Goal: Information Seeking & Learning: Learn about a topic

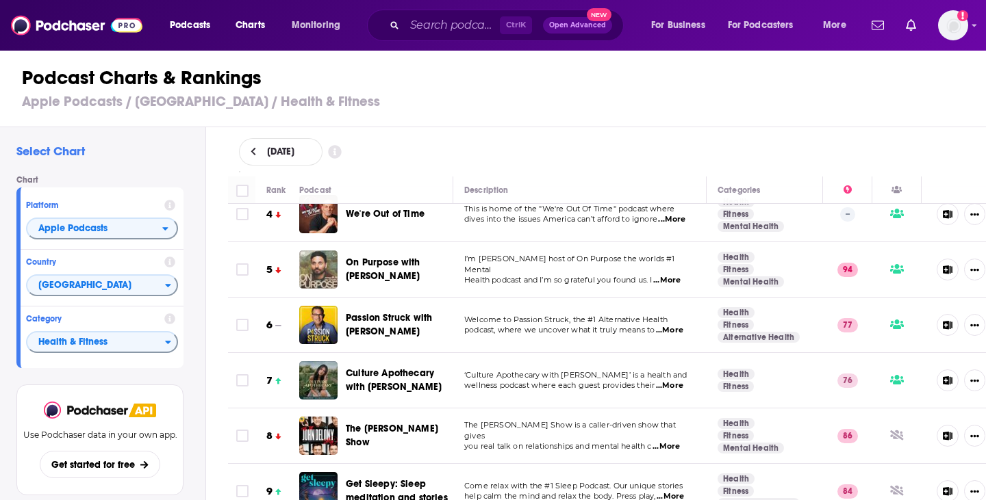
scroll to position [205, 0]
click at [676, 383] on span "...More" at bounding box center [669, 385] width 27 height 11
click at [594, 372] on span "‘Culture Apothecary with [PERSON_NAME]’ is a health and" at bounding box center [575, 375] width 222 height 10
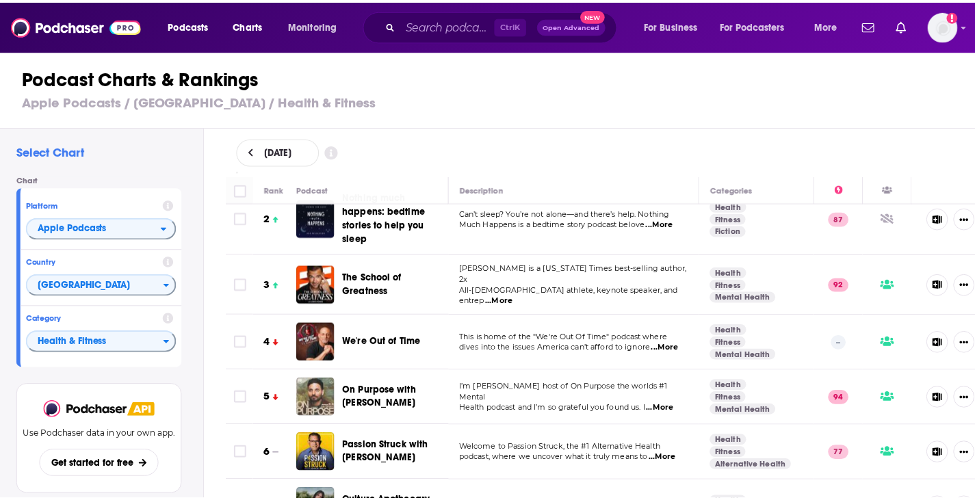
scroll to position [0, 0]
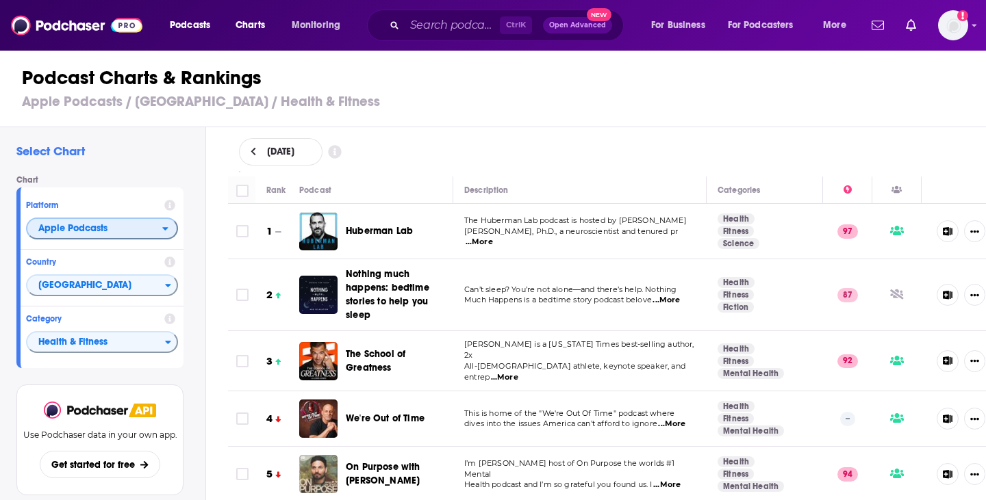
click at [70, 229] on span "Apple Podcasts" at bounding box center [72, 229] width 69 height 10
click at [125, 163] on div "Select Chart Chart Platform Apple Podcasts Apple Podcasts Spotify Country [GEOG…" at bounding box center [102, 353] width 205 height 452
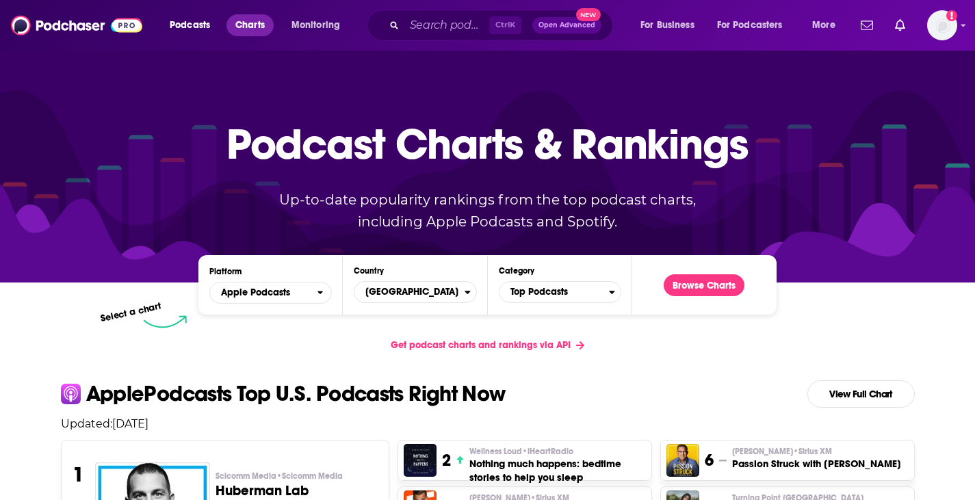
click at [265, 18] on span "Charts" at bounding box center [249, 25] width 29 height 19
click at [263, 26] on span "Charts" at bounding box center [249, 25] width 29 height 19
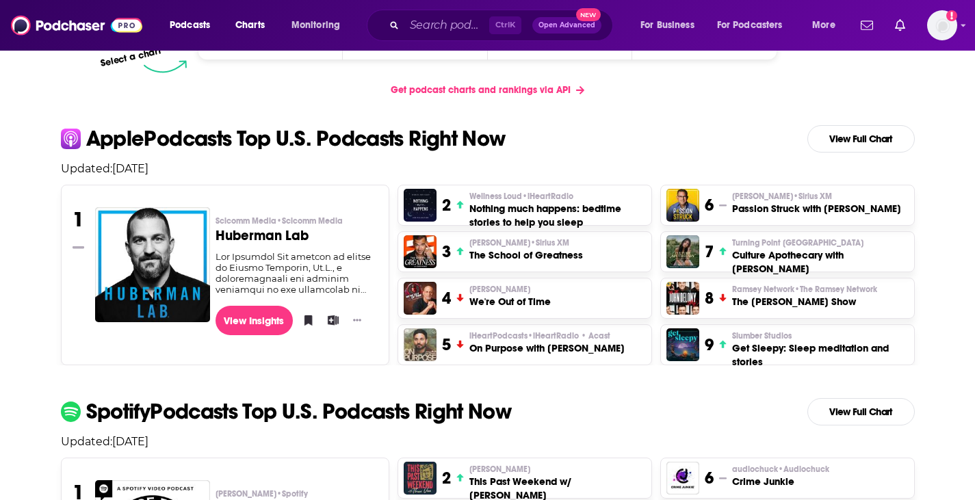
scroll to position [274, 0]
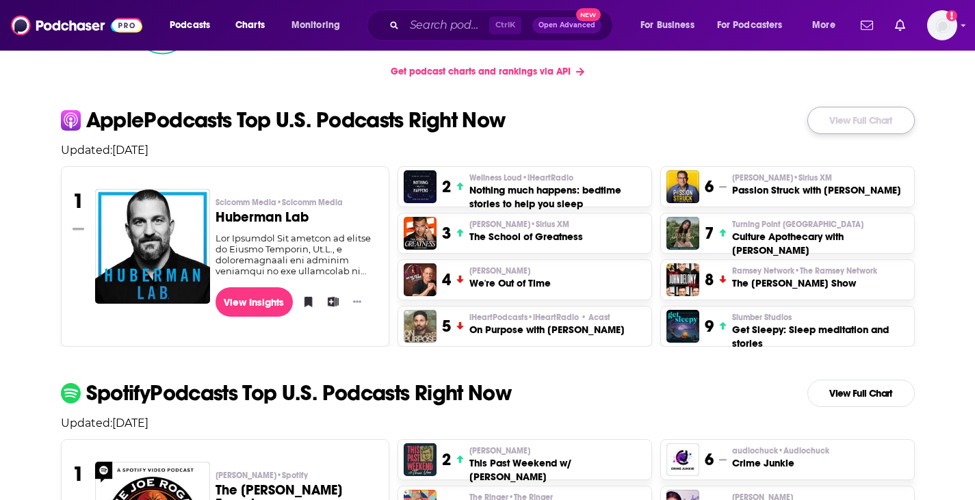
click at [854, 118] on link "View Full Chart" at bounding box center [861, 120] width 107 height 27
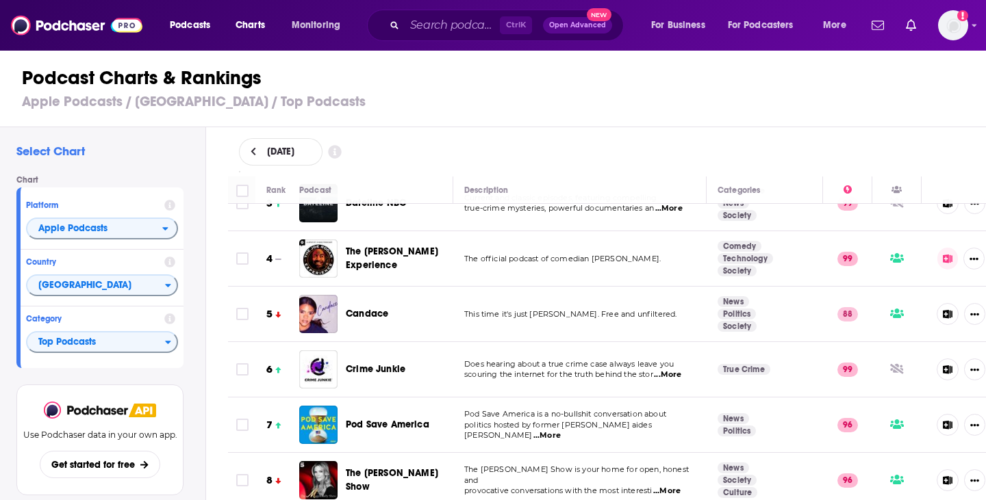
scroll to position [205, 0]
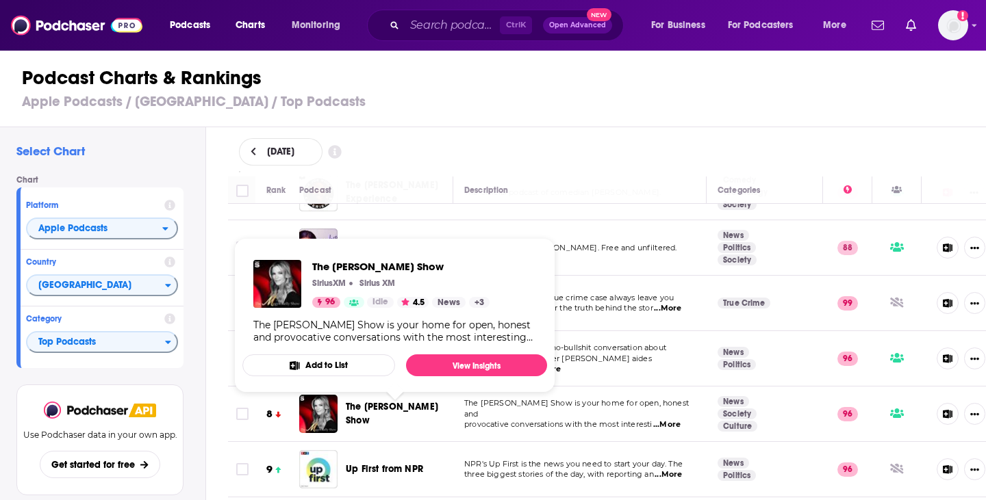
click at [374, 416] on span "The [PERSON_NAME] Show" at bounding box center [392, 413] width 92 height 25
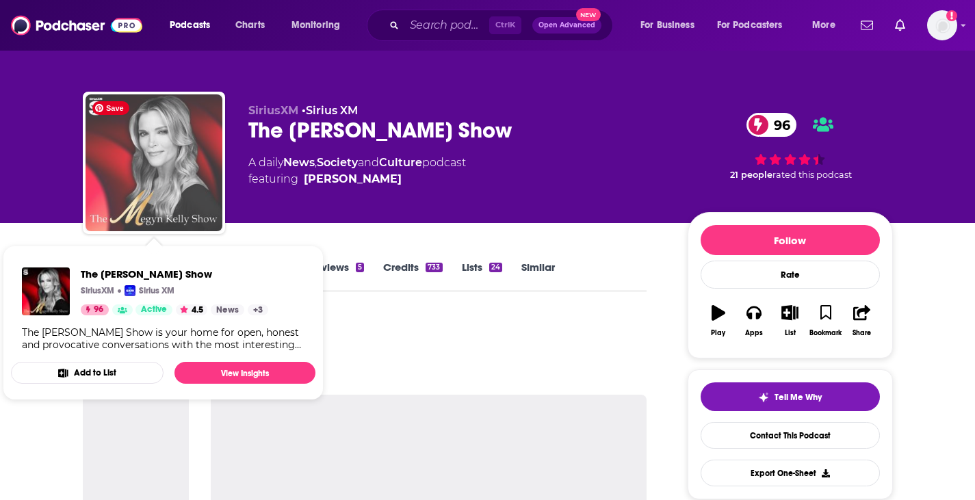
click at [198, 163] on img "The Megyn Kelly Show" at bounding box center [154, 162] width 137 height 137
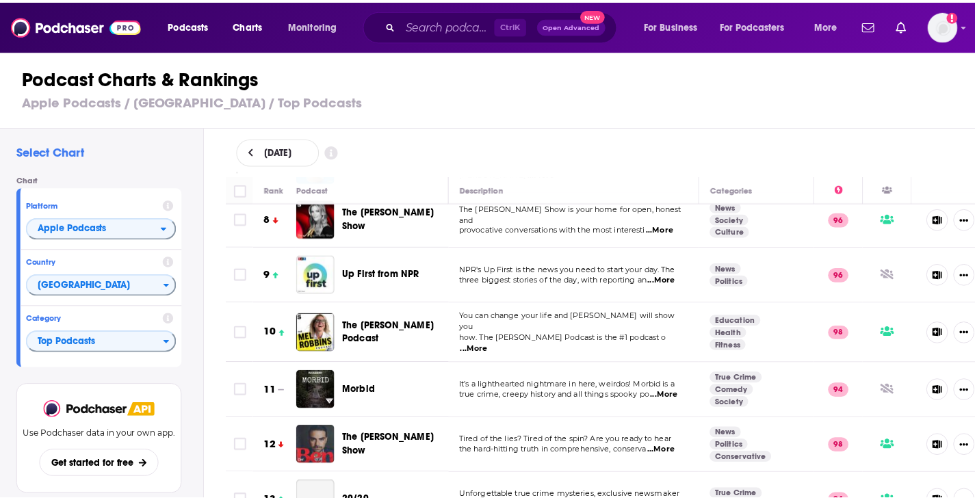
scroll to position [411, 0]
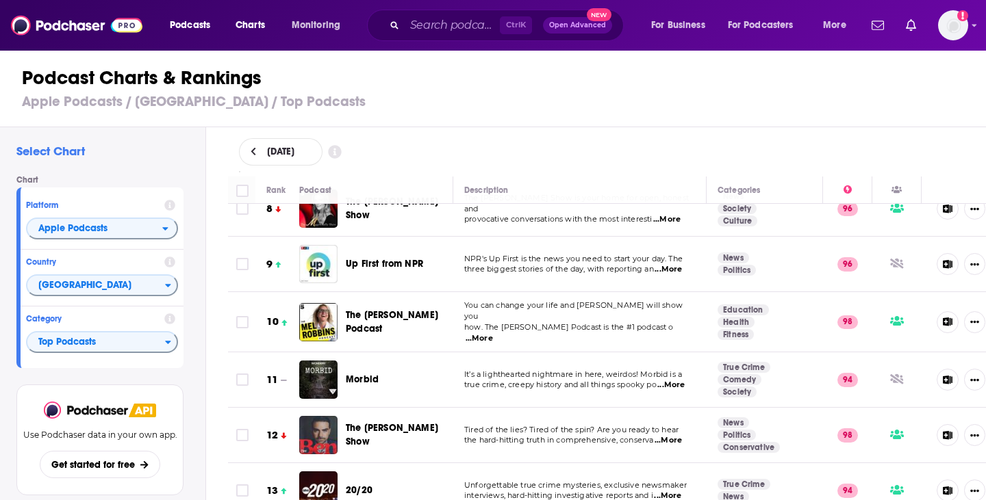
click at [400, 426] on span "The [PERSON_NAME] Show" at bounding box center [392, 434] width 92 height 25
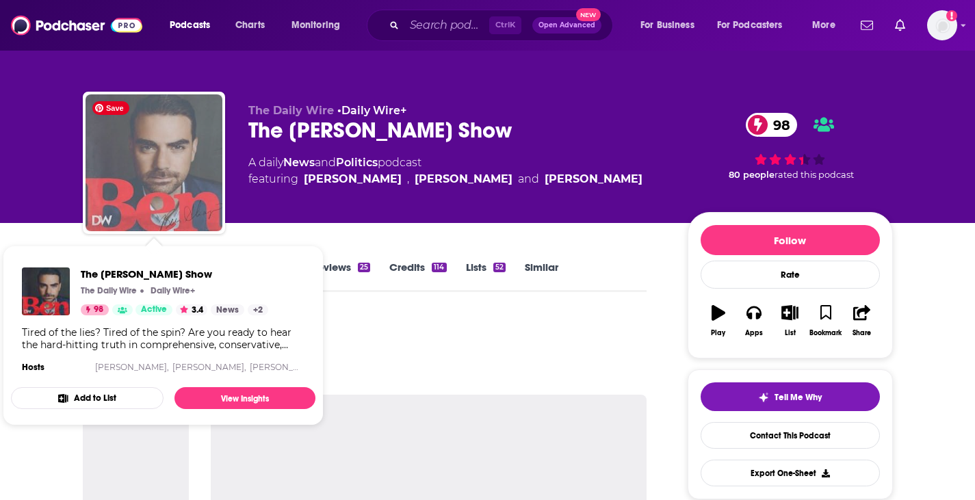
click at [196, 157] on img "The Ben Shapiro Show" at bounding box center [154, 162] width 137 height 137
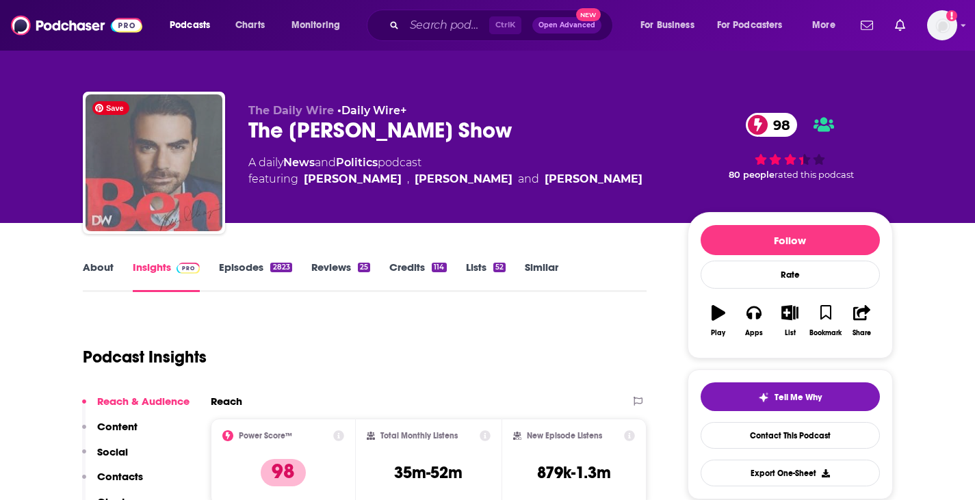
click at [180, 211] on img "The Ben Shapiro Show" at bounding box center [154, 162] width 137 height 137
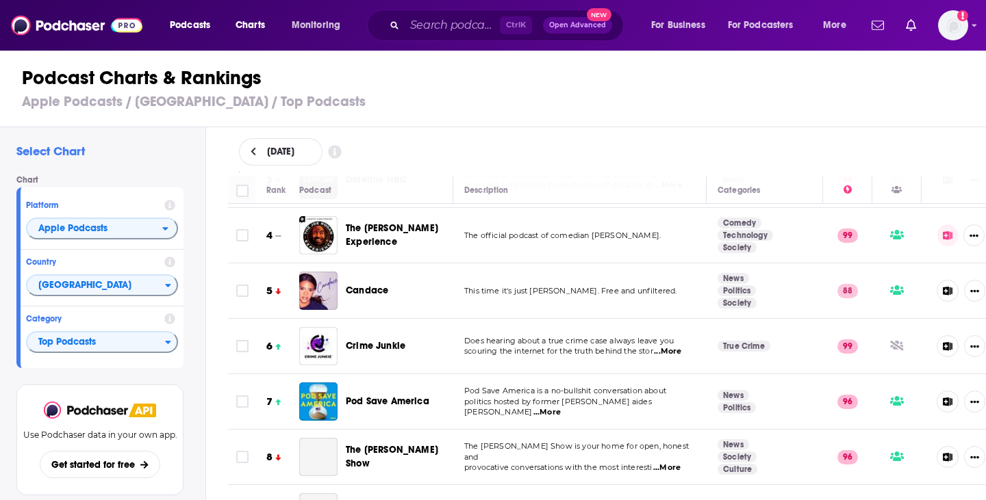
scroll to position [205, 0]
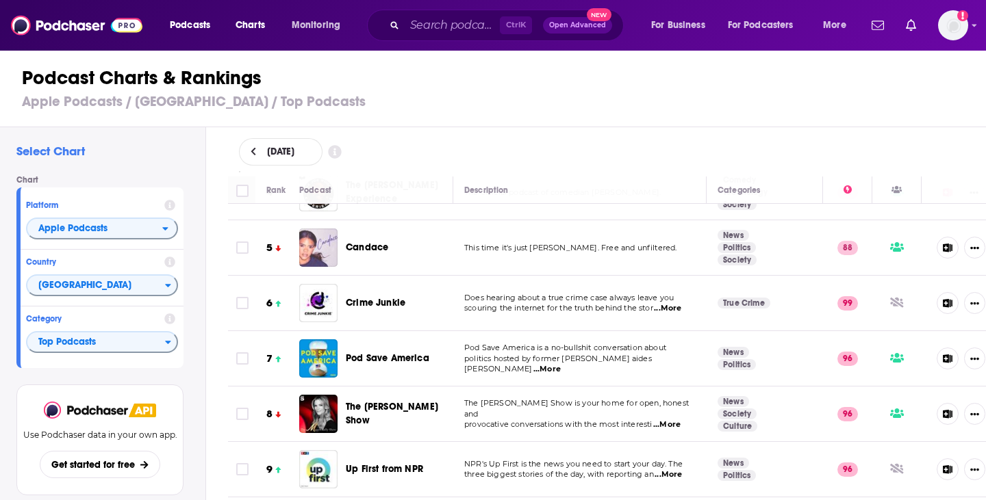
click at [320, 257] on img "Candace" at bounding box center [318, 248] width 38 height 38
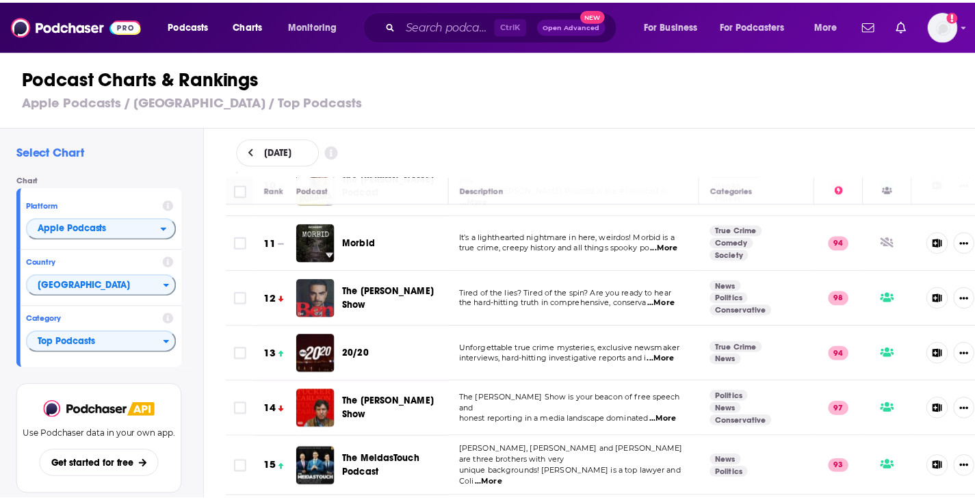
scroll to position [616, 0]
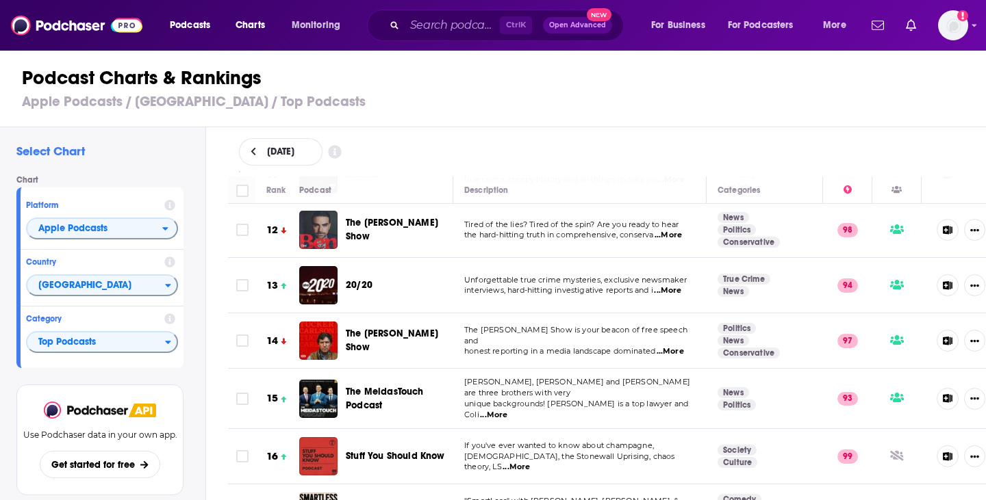
click at [507, 410] on span "...More" at bounding box center [493, 415] width 27 height 11
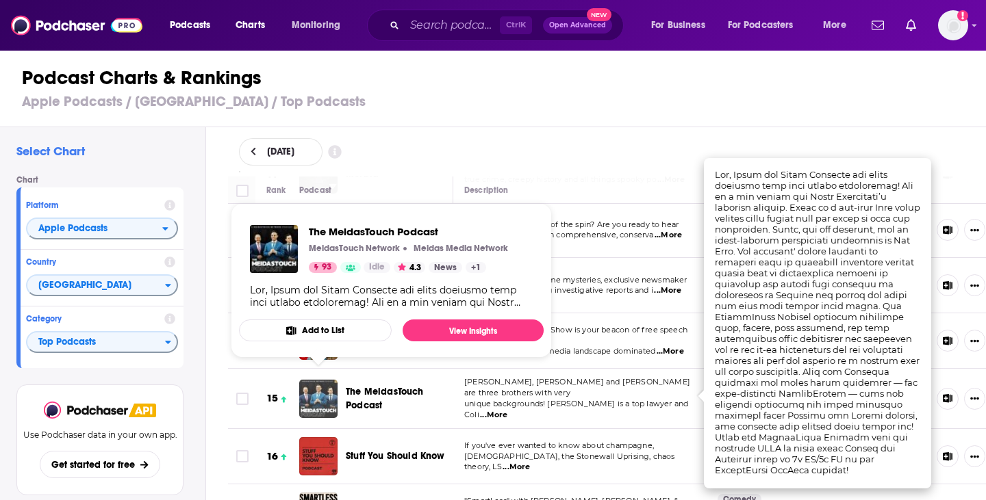
click at [319, 396] on img "The MeidasTouch Podcast" at bounding box center [318, 399] width 38 height 38
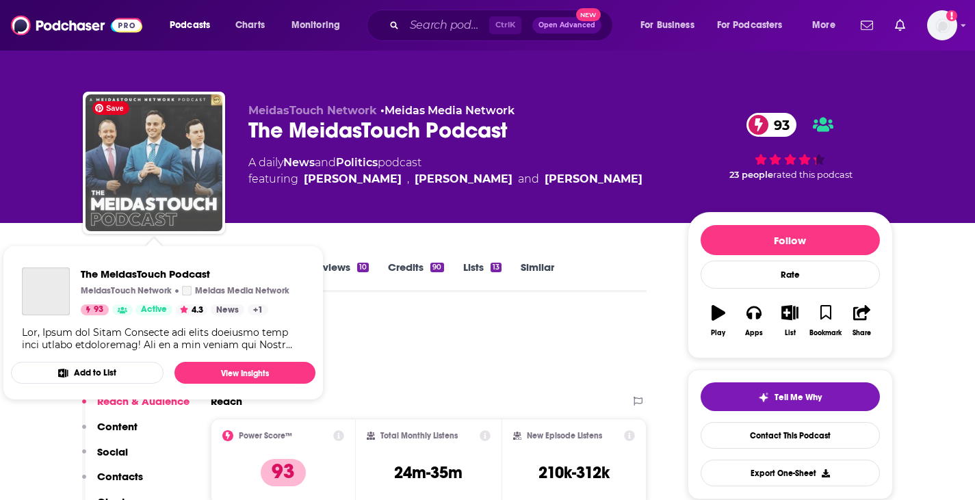
click at [191, 179] on img "The MeidasTouch Podcast" at bounding box center [154, 162] width 137 height 137
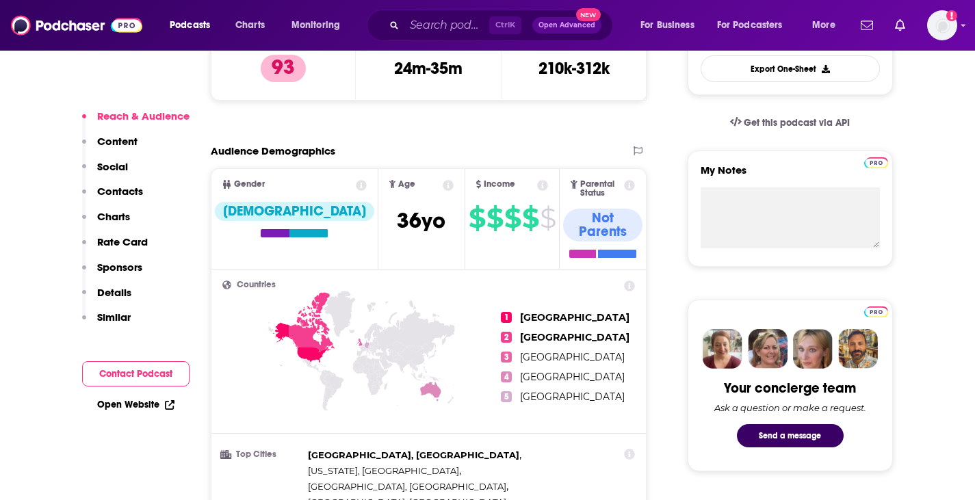
scroll to position [411, 0]
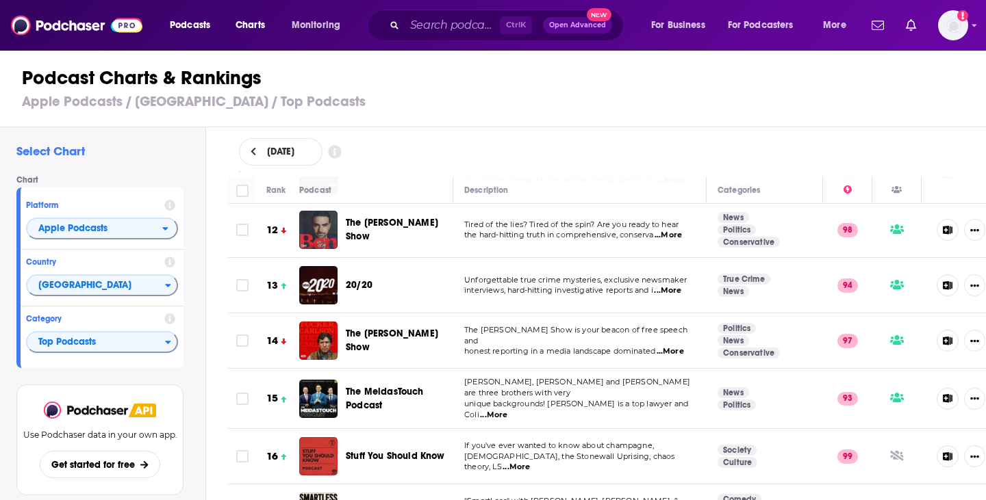
scroll to position [684, 0]
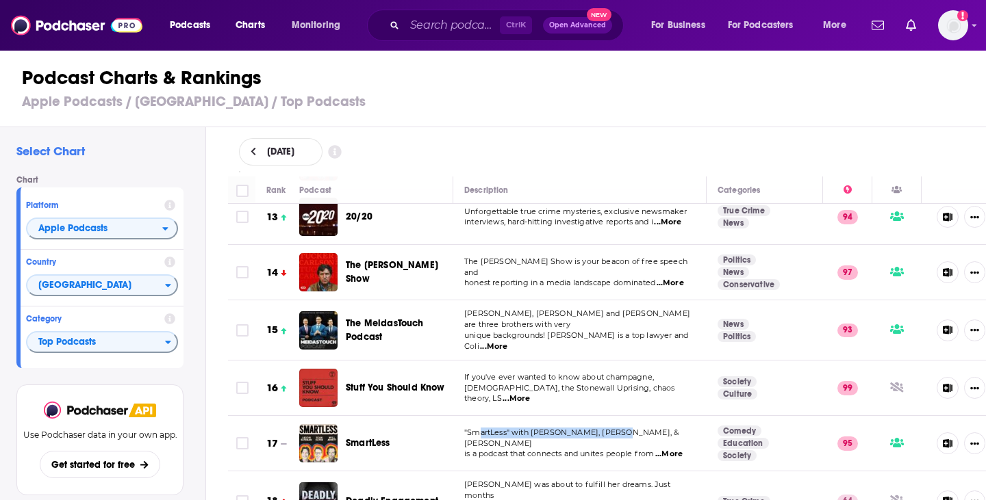
drag, startPoint x: 478, startPoint y: 428, endPoint x: 624, endPoint y: 433, distance: 145.8
click at [624, 433] on span ""SmartLess" with [PERSON_NAME], [PERSON_NAME], & [PERSON_NAME]" at bounding box center [571, 438] width 214 height 21
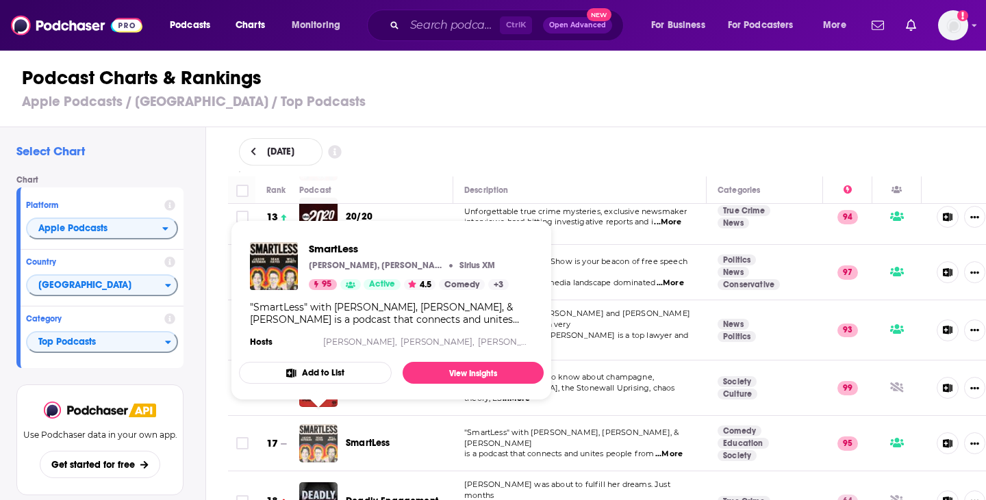
click at [313, 439] on img "SmartLess" at bounding box center [318, 443] width 38 height 38
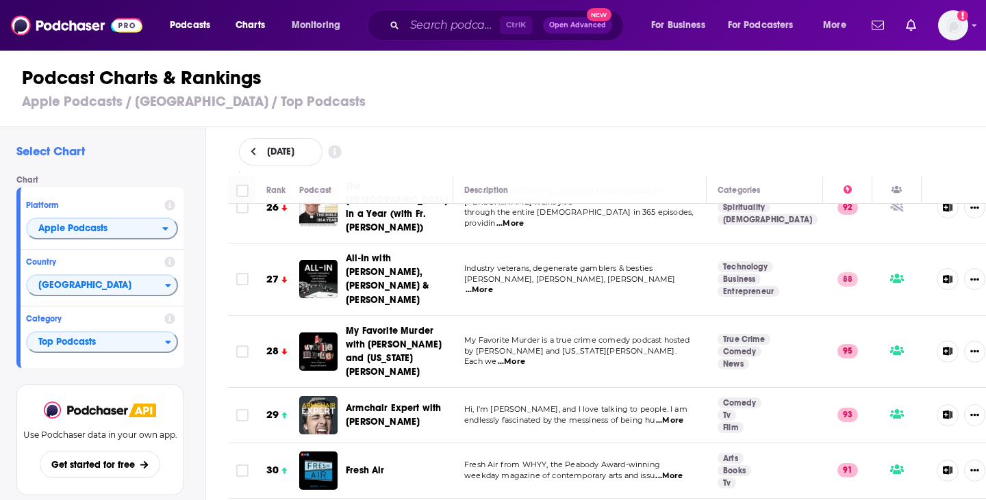
scroll to position [1506, 0]
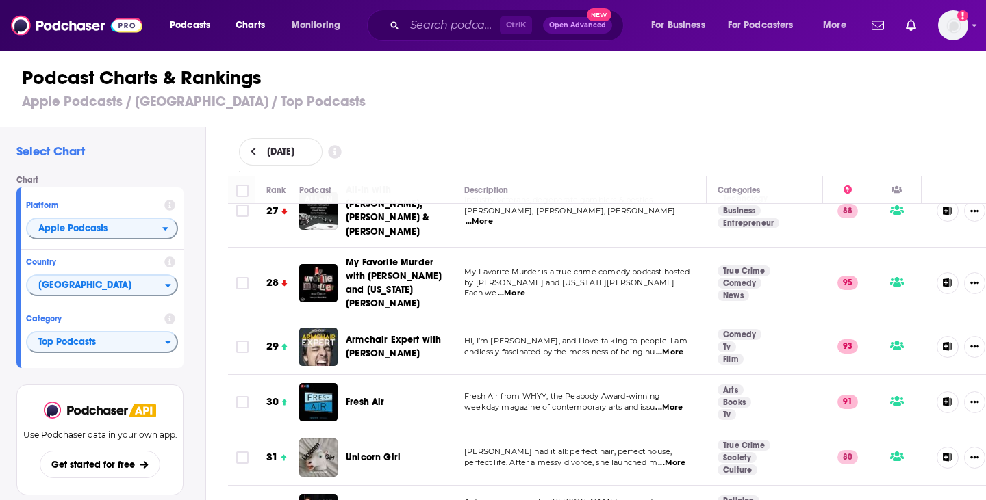
click at [684, 458] on span "...More" at bounding box center [671, 463] width 27 height 11
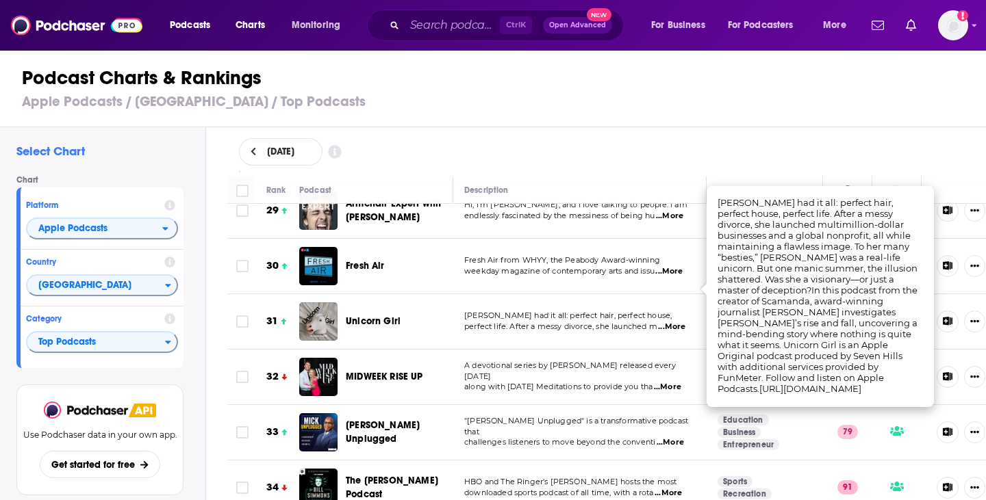
scroll to position [1643, 0]
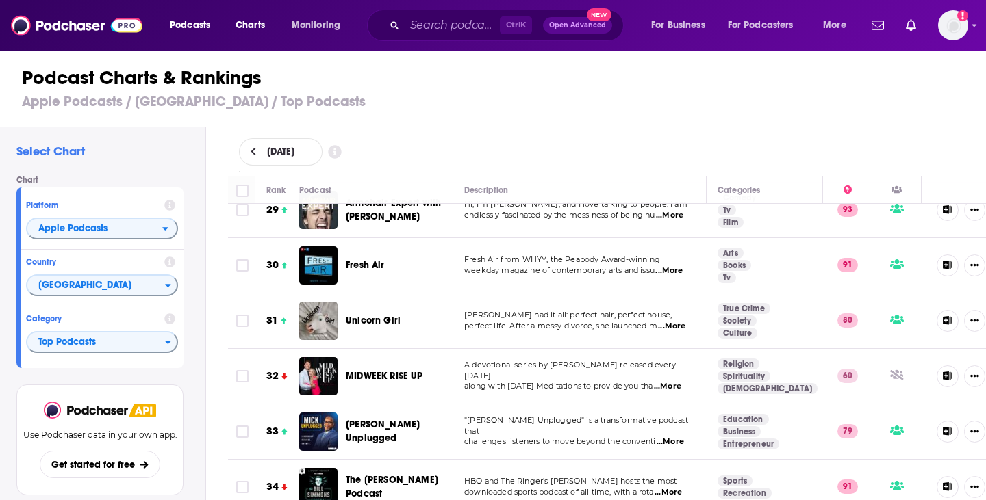
drag, startPoint x: 616, startPoint y: 408, endPoint x: 662, endPoint y: 398, distance: 46.8
click at [617, 408] on td ""[PERSON_NAME] Unplugged" is a transformative podcast that challenges listeners…" at bounding box center [579, 432] width 253 height 55
click at [676, 437] on span "...More" at bounding box center [669, 442] width 27 height 11
click at [619, 408] on td ""[PERSON_NAME] Unplugged" is a transformative podcast that challenges listeners…" at bounding box center [579, 432] width 253 height 55
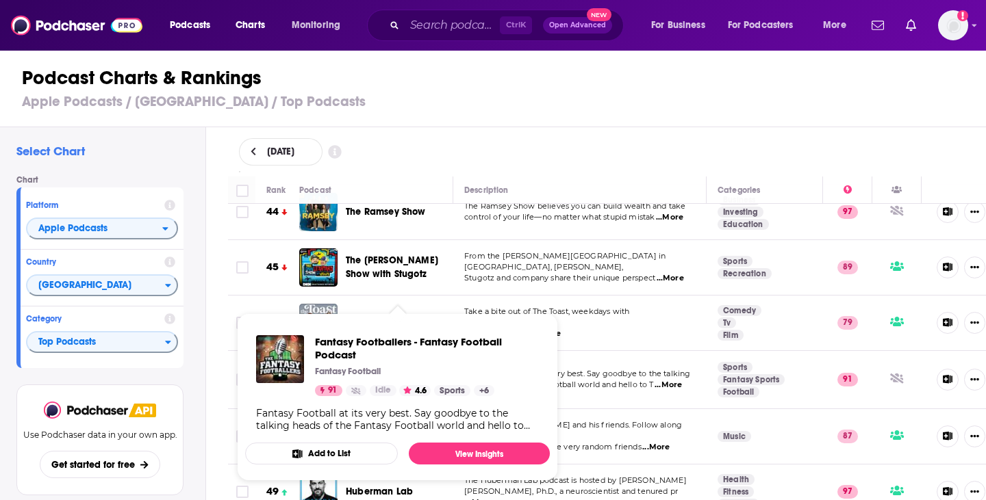
scroll to position [2464, 0]
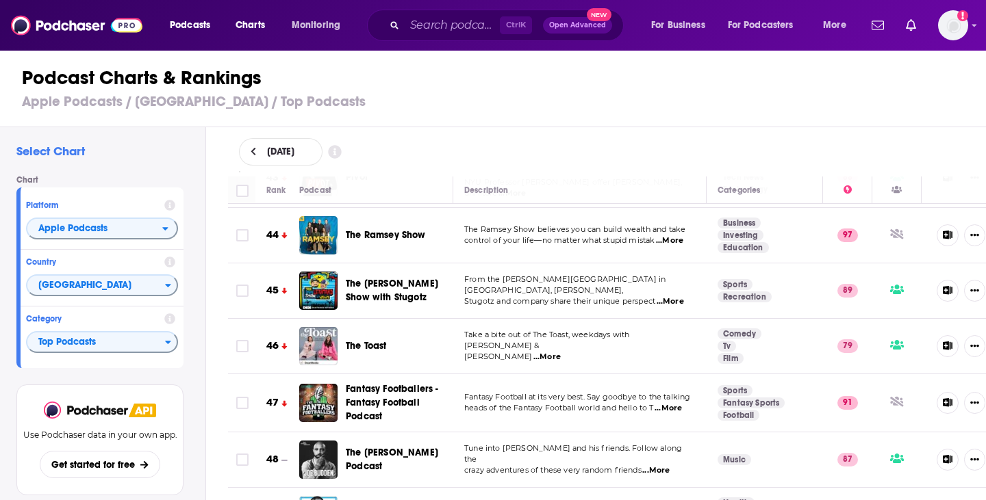
click at [341, 327] on div "The Toast" at bounding box center [382, 346] width 166 height 38
click at [128, 223] on span "Apple Podcasts" at bounding box center [94, 229] width 135 height 23
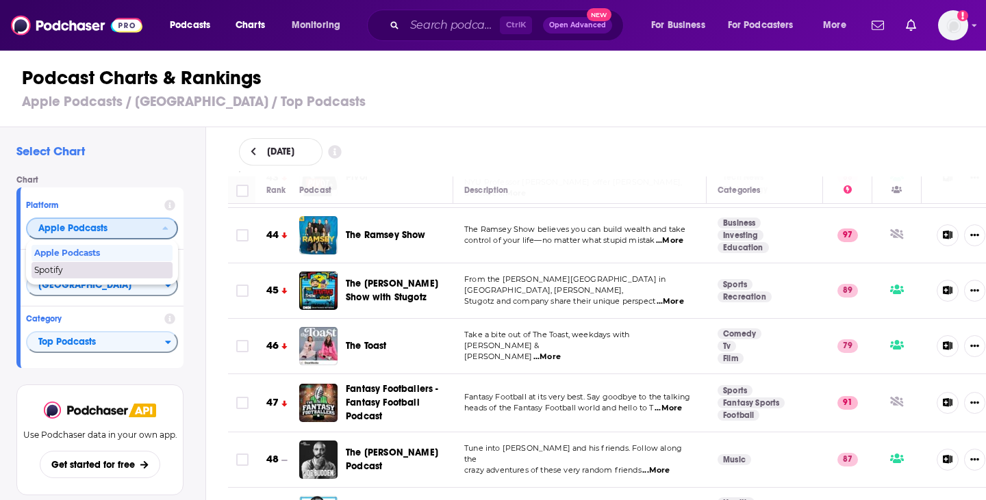
click at [66, 267] on span "Spotify" at bounding box center [101, 270] width 134 height 8
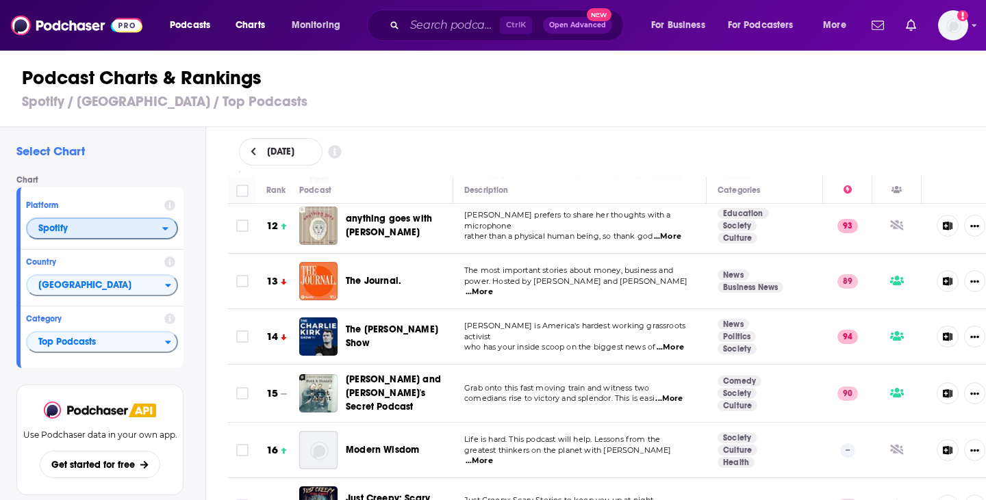
scroll to position [616, 0]
